Goal: Task Accomplishment & Management: Manage account settings

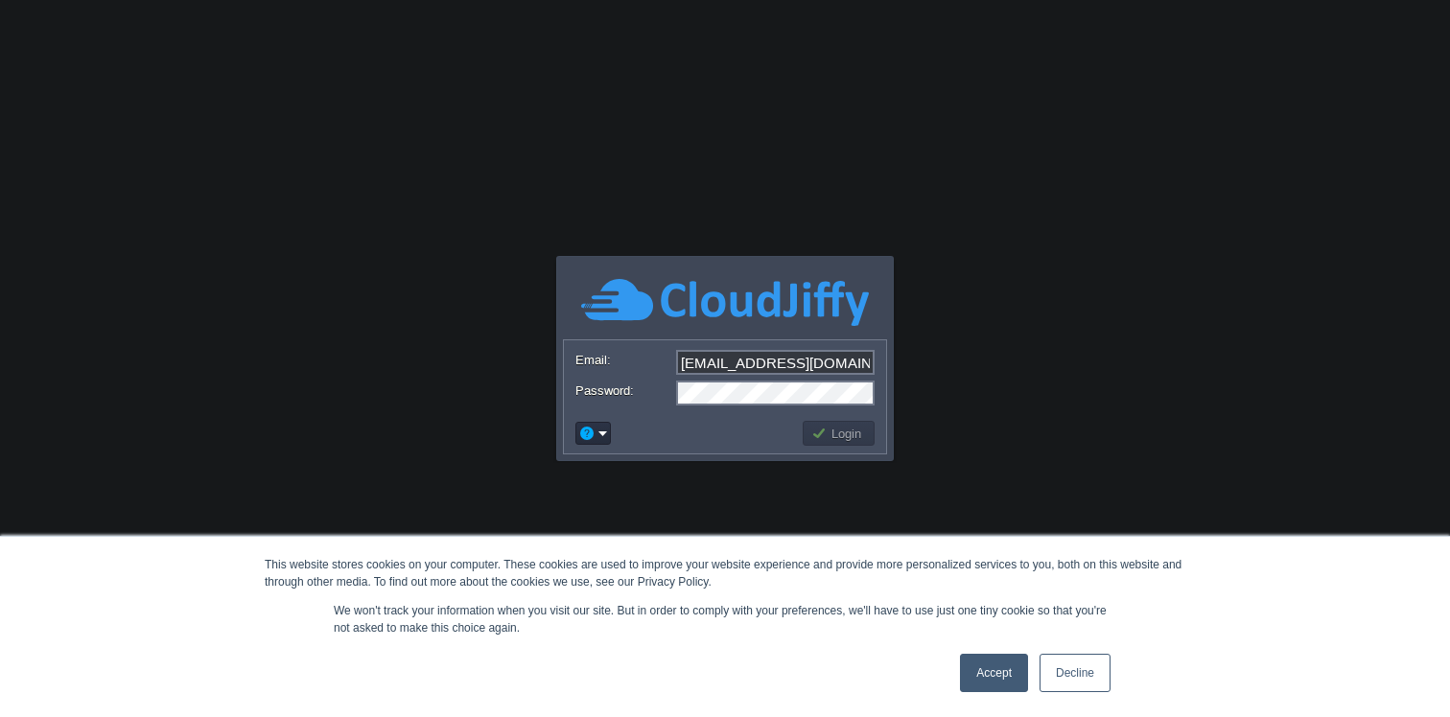
click at [1000, 684] on link "Accept" at bounding box center [994, 673] width 68 height 38
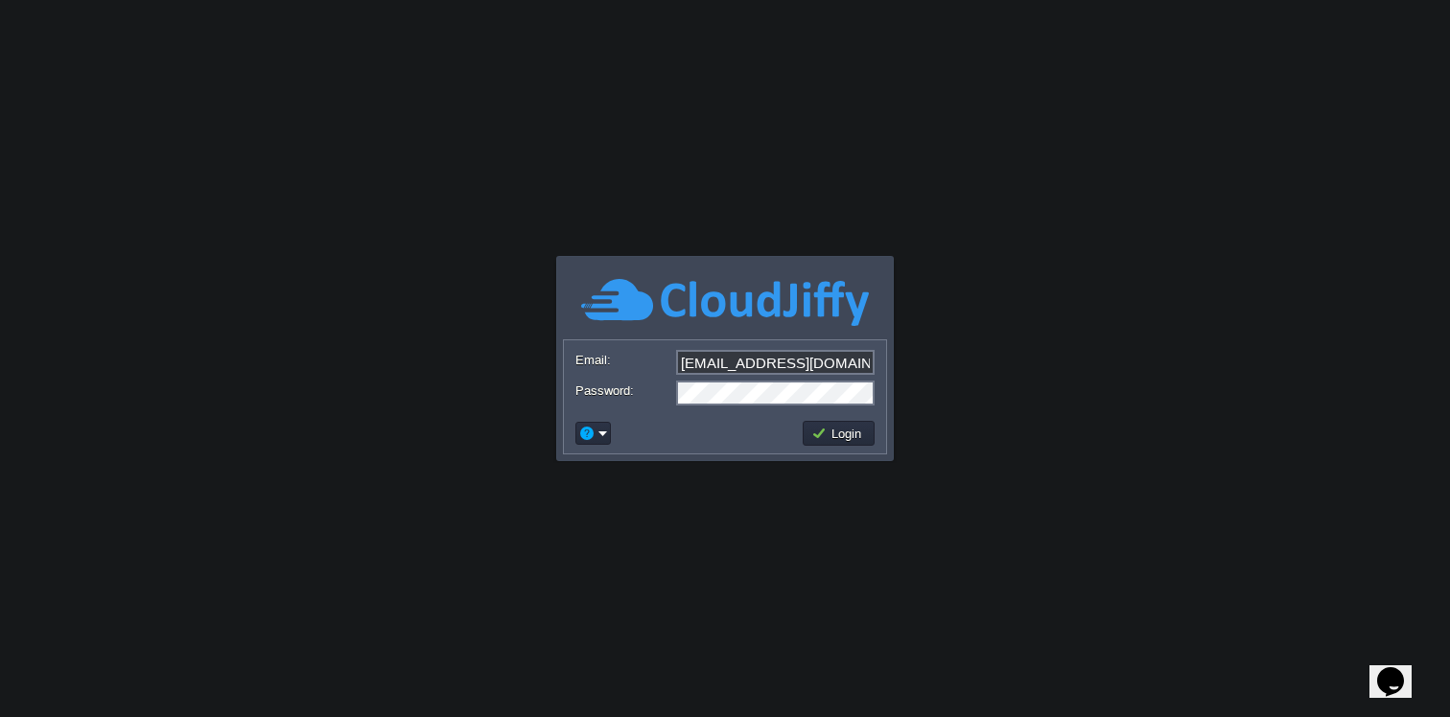
click at [839, 368] on input "[EMAIL_ADDRESS][DOMAIN_NAME]" at bounding box center [775, 362] width 198 height 25
type input "[EMAIL_ADDRESS][DOMAIN_NAME]"
click at [829, 433] on button "Login" at bounding box center [839, 433] width 56 height 17
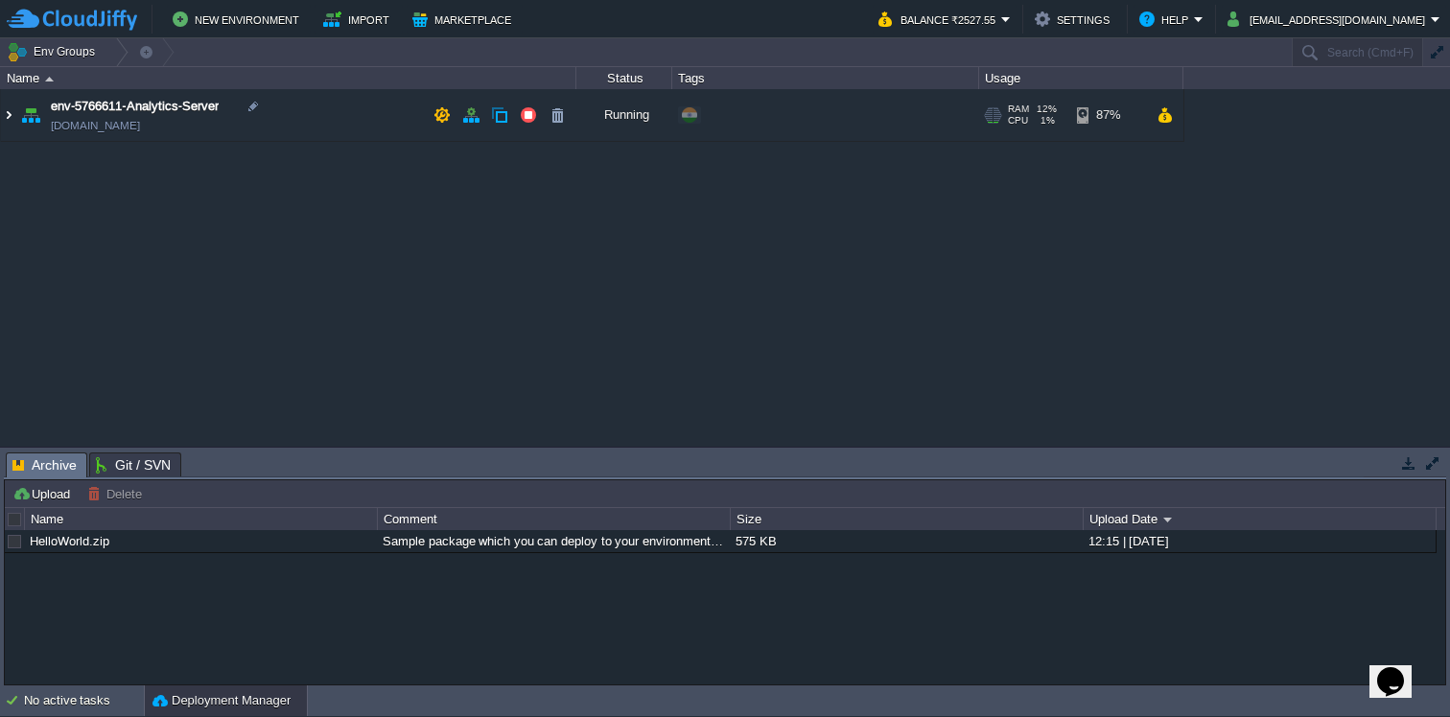
click at [10, 118] on img at bounding box center [8, 115] width 15 height 52
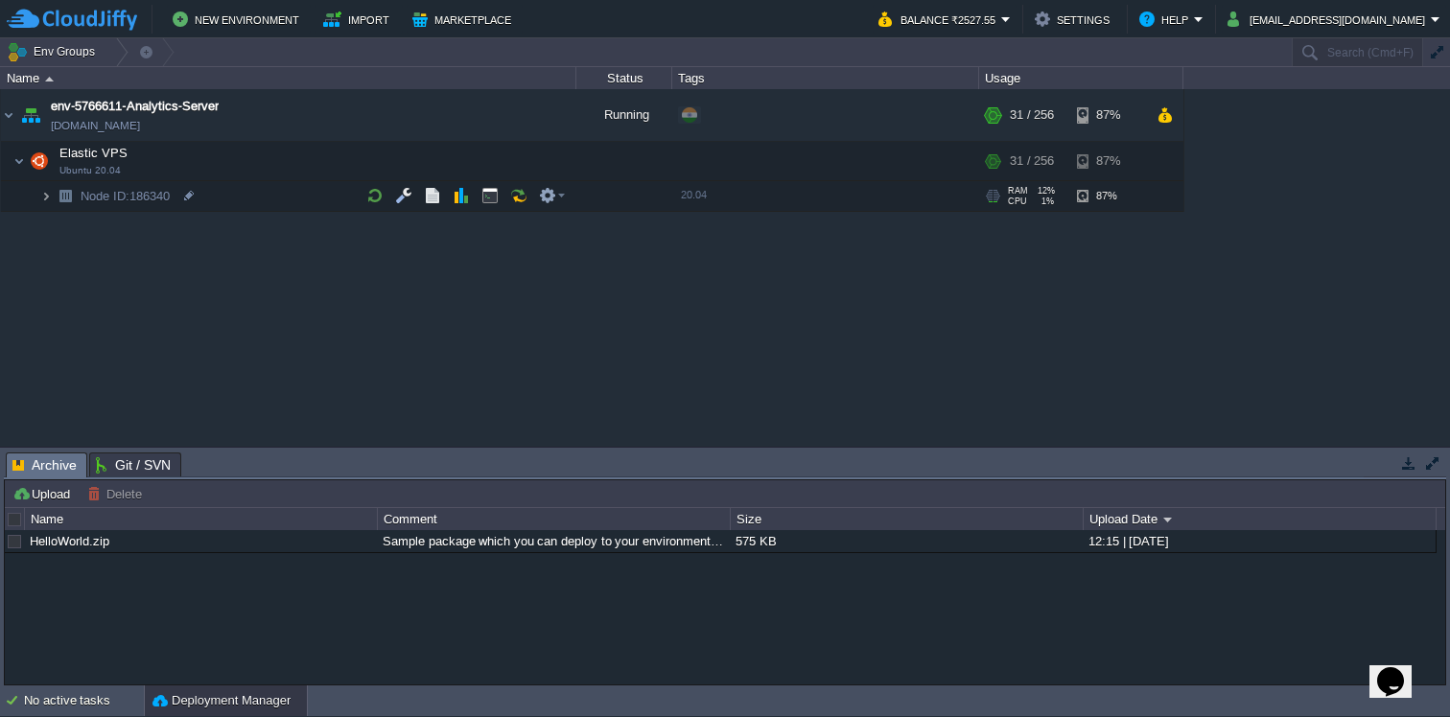
click at [50, 196] on img at bounding box center [46, 196] width 12 height 30
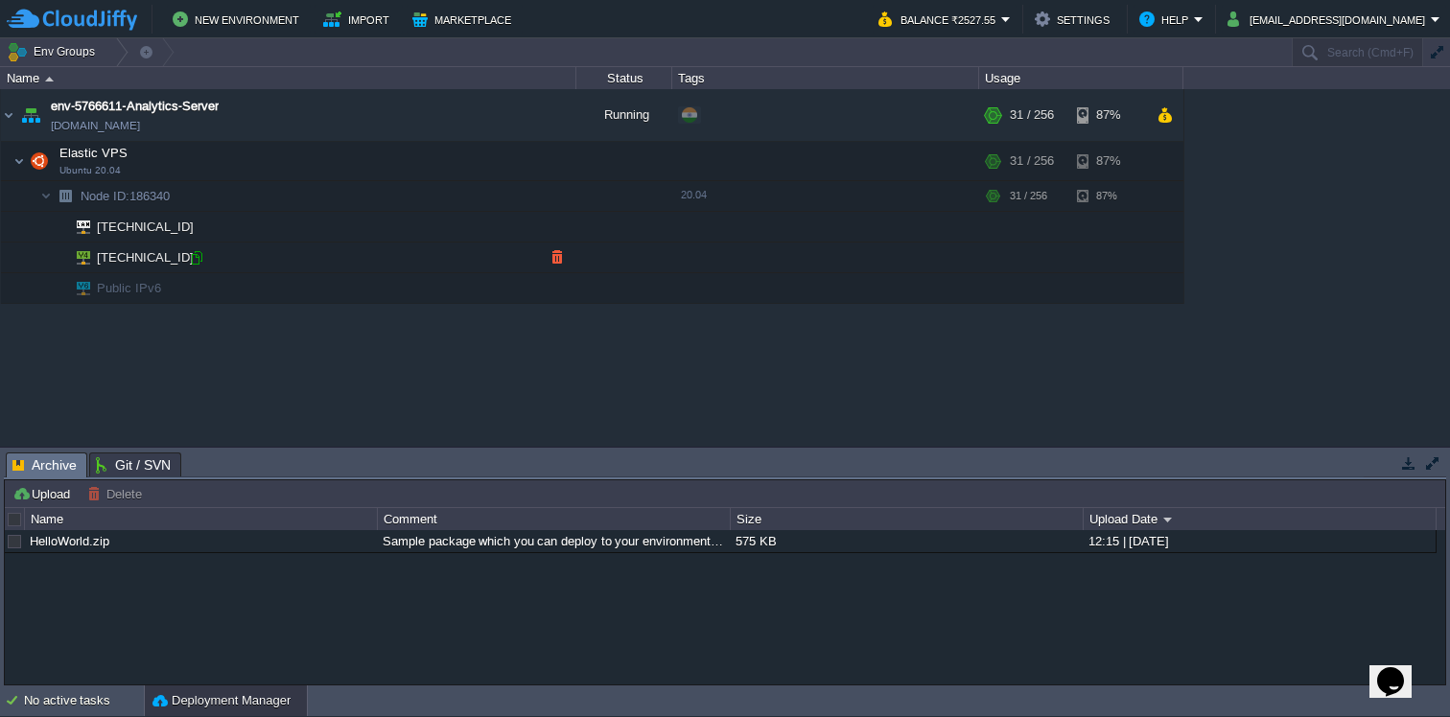
click at [197, 262] on div at bounding box center [196, 257] width 17 height 17
click at [1426, 23] on button "[EMAIL_ADDRESS][DOMAIN_NAME]" at bounding box center [1328, 19] width 203 height 23
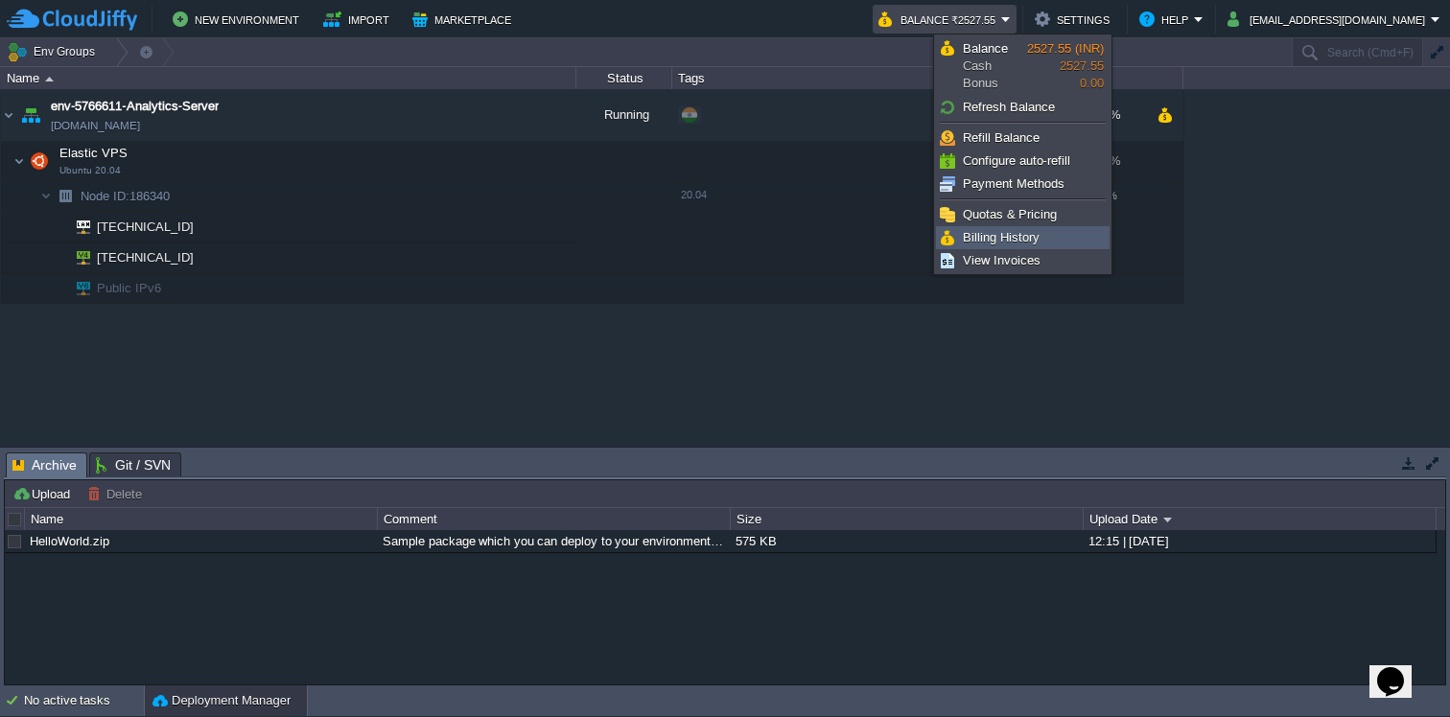
click at [1028, 236] on span "Billing History" at bounding box center [1001, 237] width 77 height 14
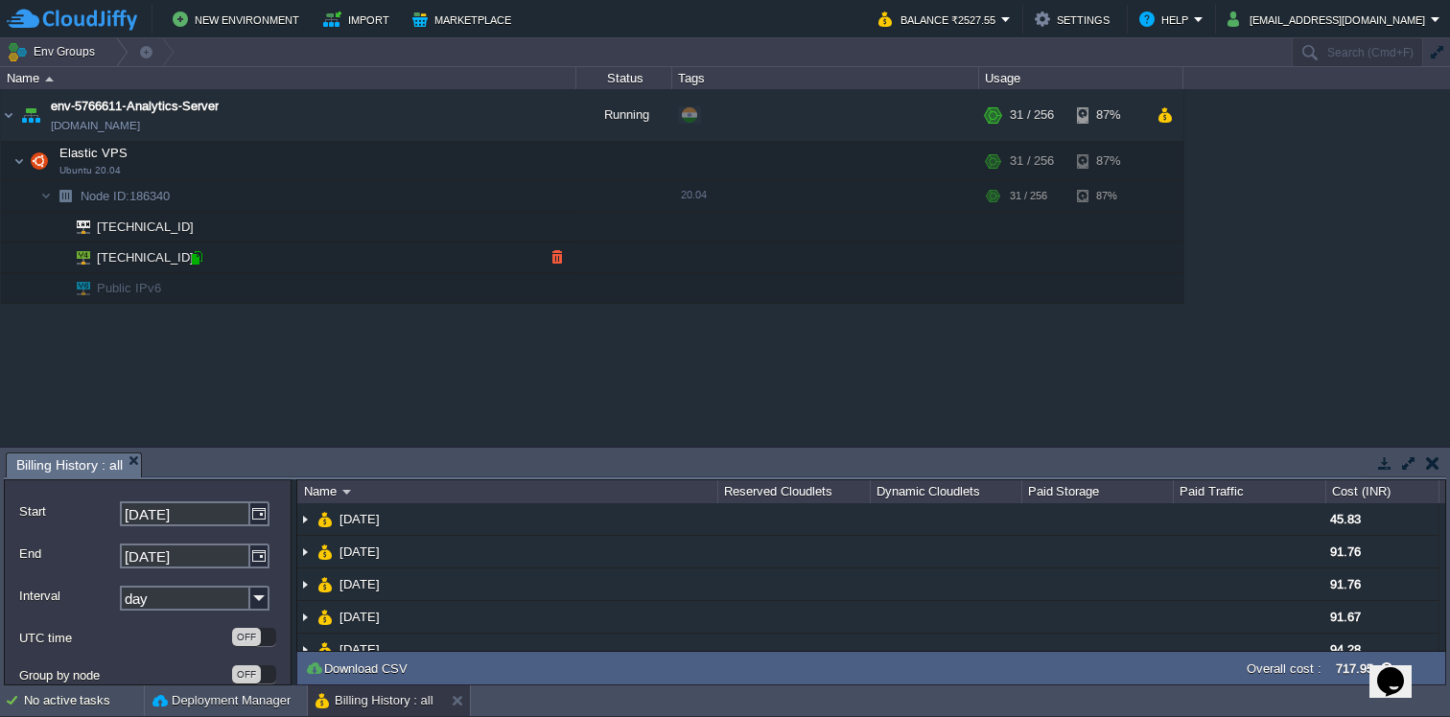
click at [198, 261] on div at bounding box center [196, 257] width 17 height 17
